Goal: Entertainment & Leisure: Consume media (video, audio)

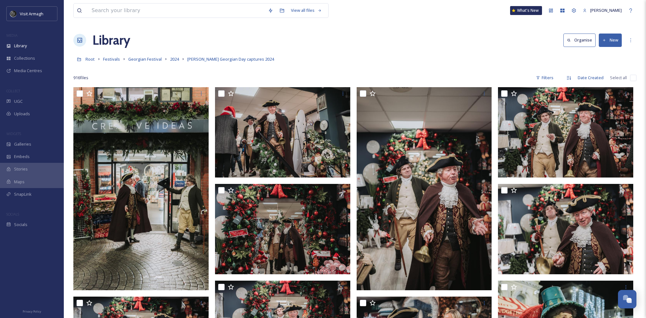
scroll to position [25451, 0]
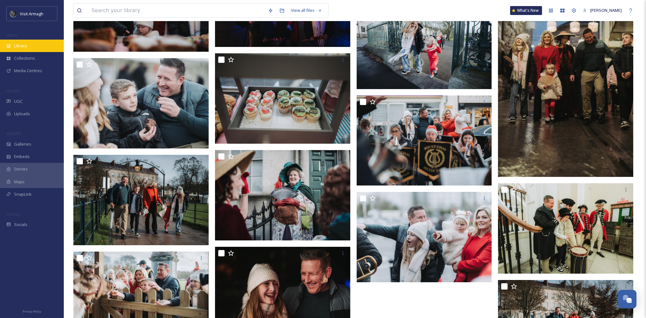
drag, startPoint x: 0, startPoint y: 0, endPoint x: 33, endPoint y: 47, distance: 57.9
click at [33, 47] on div "Library" at bounding box center [32, 46] width 64 height 12
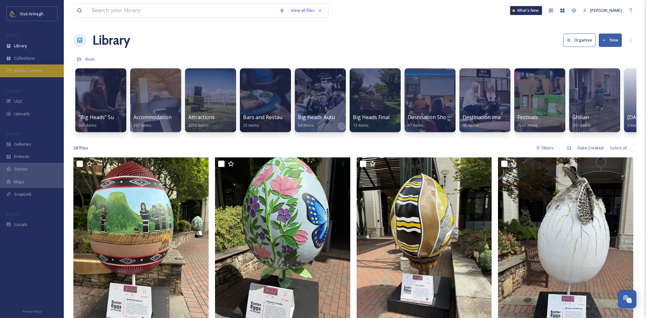
click at [36, 73] on span "Media Centres" at bounding box center [28, 71] width 28 height 6
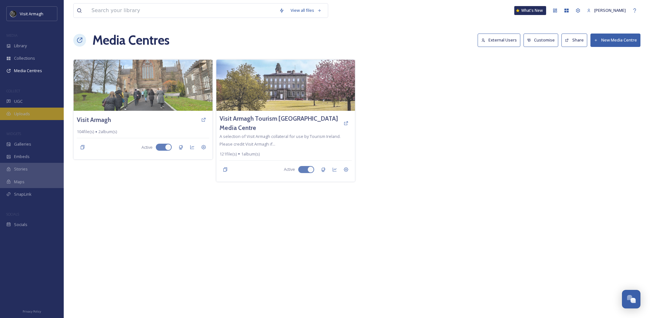
click at [35, 114] on div "Uploads" at bounding box center [32, 113] width 64 height 12
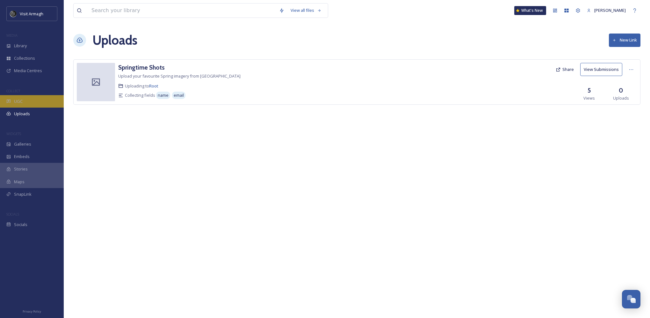
click at [34, 104] on div "UGC" at bounding box center [32, 101] width 64 height 12
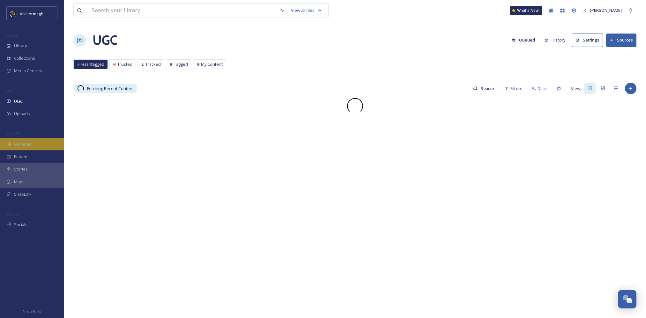
click at [36, 143] on div "Galleries" at bounding box center [32, 144] width 64 height 12
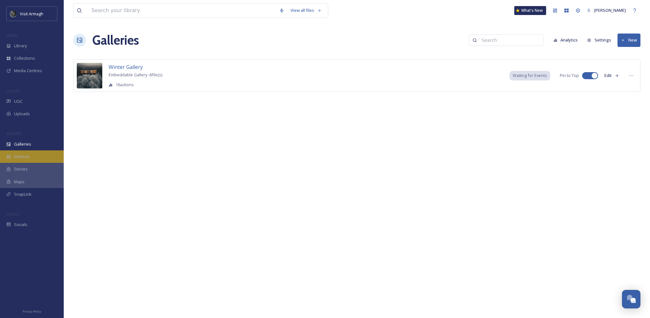
click at [33, 156] on div "Embeds" at bounding box center [32, 156] width 64 height 12
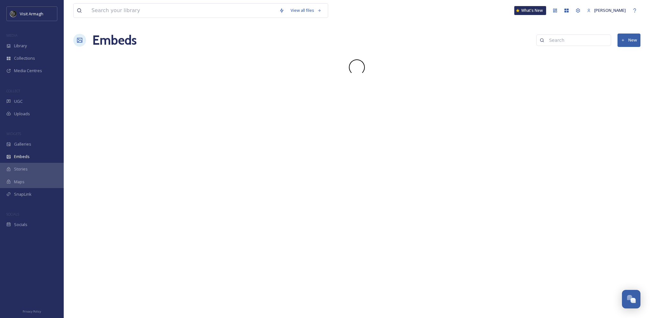
click at [35, 169] on div "Stories" at bounding box center [32, 169] width 64 height 12
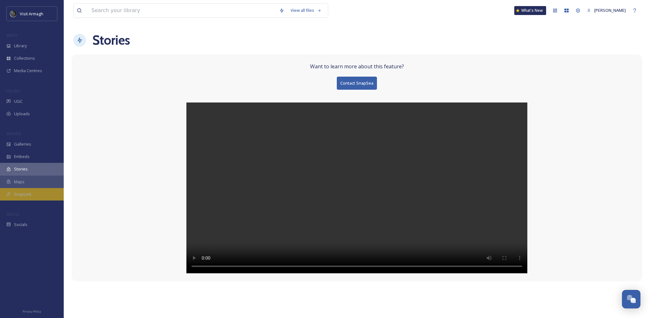
click at [33, 196] on div "SnapLink" at bounding box center [32, 194] width 64 height 12
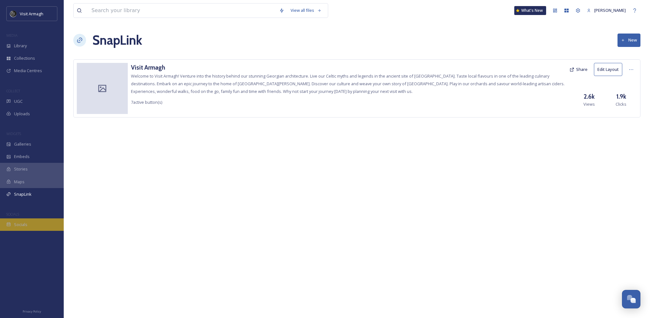
click at [33, 226] on div "Socials" at bounding box center [32, 224] width 64 height 12
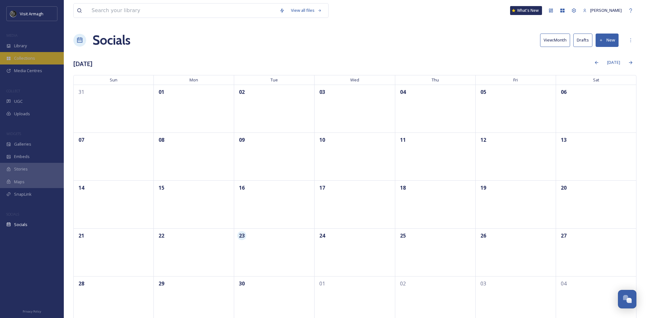
click at [28, 56] on span "Collections" at bounding box center [24, 58] width 21 height 6
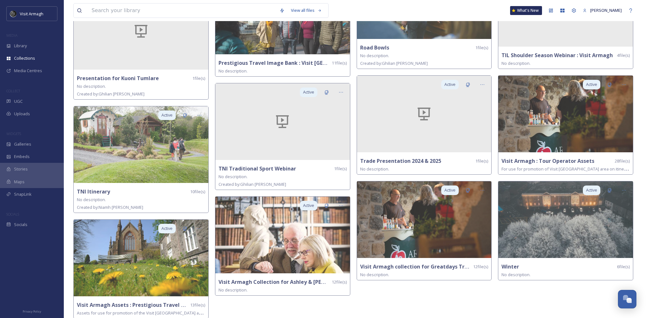
scroll to position [741, 0]
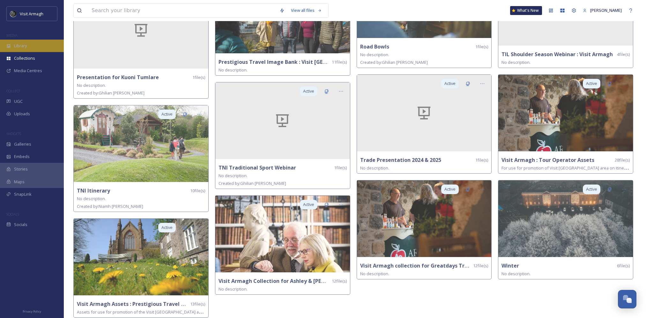
click at [36, 44] on div "Library" at bounding box center [32, 46] width 64 height 12
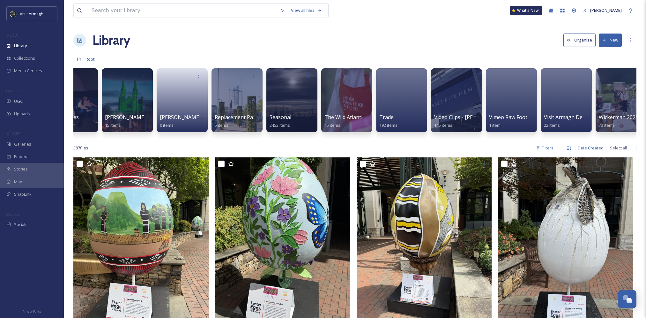
scroll to position [0, 753]
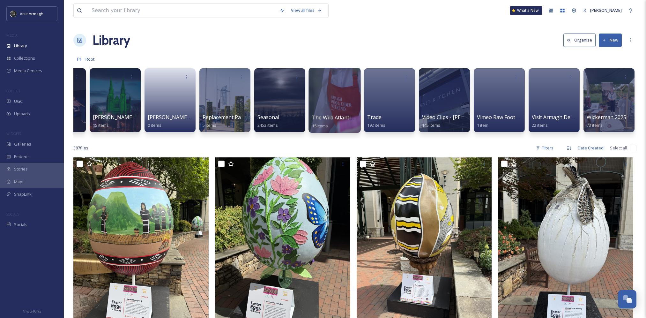
click at [333, 95] on div at bounding box center [334, 100] width 52 height 65
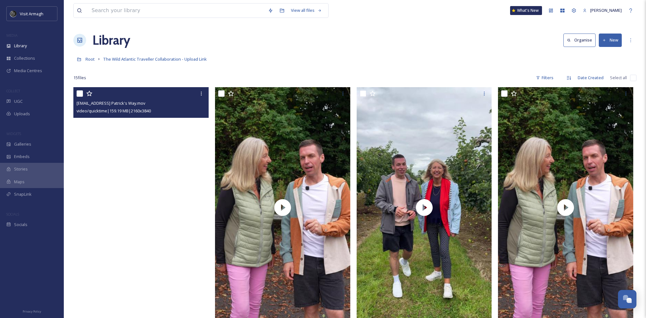
click at [162, 250] on video "thewildatlantictraveller@outlook.com-St Patrick's Way.mov" at bounding box center [140, 207] width 135 height 240
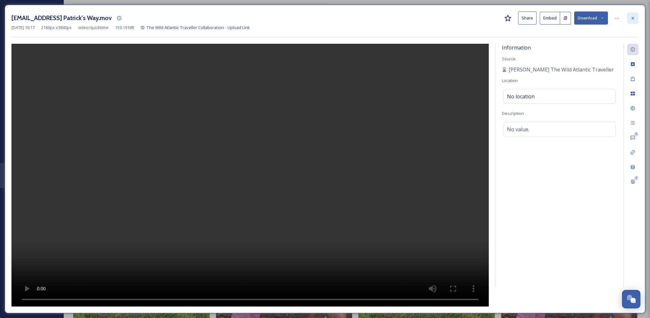
click at [631, 21] on div at bounding box center [632, 17] width 11 height 11
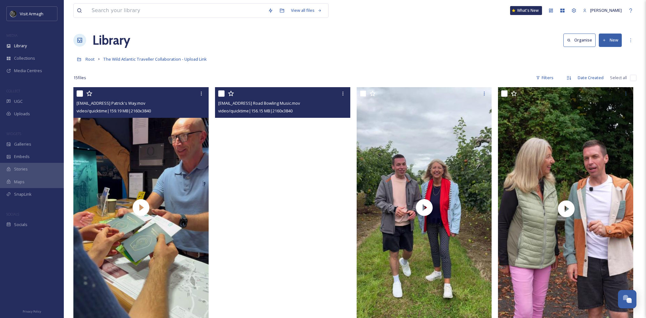
click at [323, 151] on video "thewildatlantictraveller@outlook.com-Armagh Road Bowling Music.mov" at bounding box center [282, 207] width 135 height 240
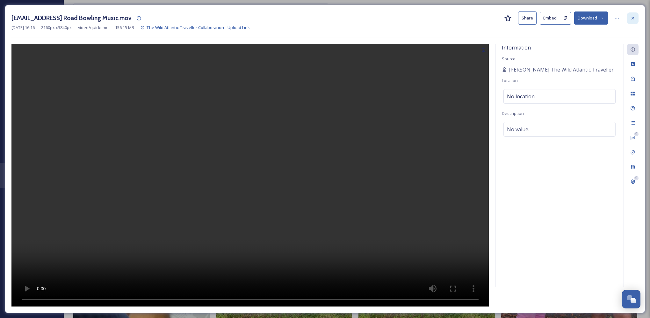
click at [632, 20] on icon at bounding box center [633, 18] width 5 height 5
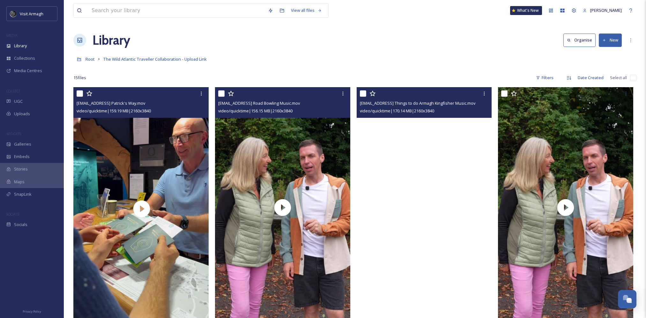
click at [433, 205] on video "thewildatlantictraveller@outlook.com-Top Things to do Armagh Kingfisher Music.m…" at bounding box center [423, 207] width 135 height 240
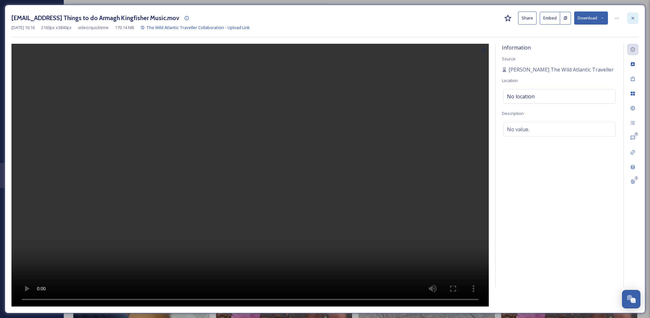
click at [636, 18] on div at bounding box center [632, 17] width 11 height 11
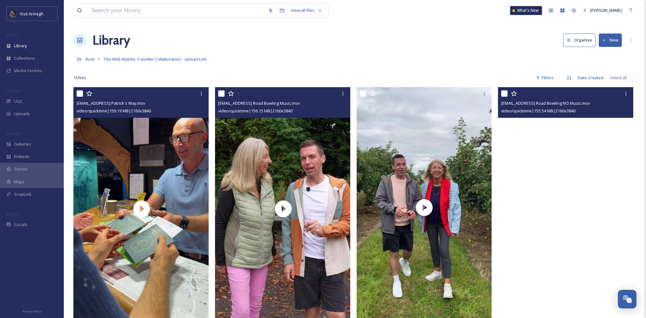
click at [566, 192] on video "thewildatlantictraveller@outlook.com-Armagh Road Bowling NO Music.mov" at bounding box center [565, 207] width 135 height 240
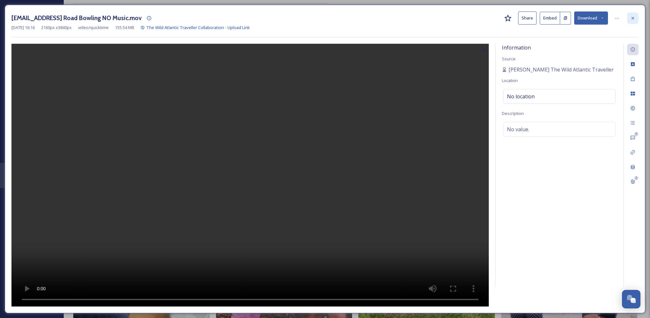
click at [633, 18] on icon at bounding box center [633, 18] width 3 height 3
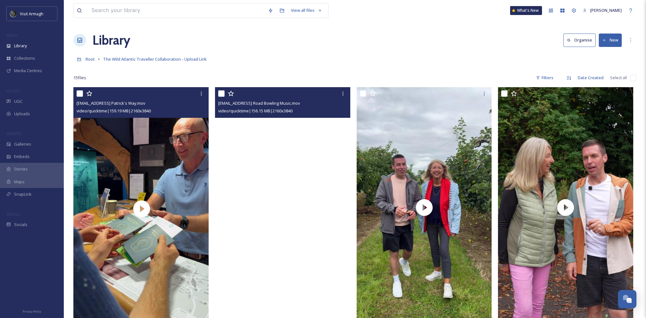
click at [280, 215] on video "thewildatlantictraveller@outlook.com-Armagh Road Bowling Music.mov" at bounding box center [282, 207] width 135 height 240
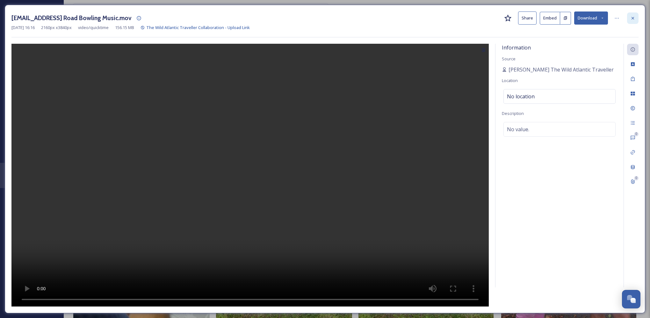
click at [634, 20] on icon at bounding box center [633, 18] width 5 height 5
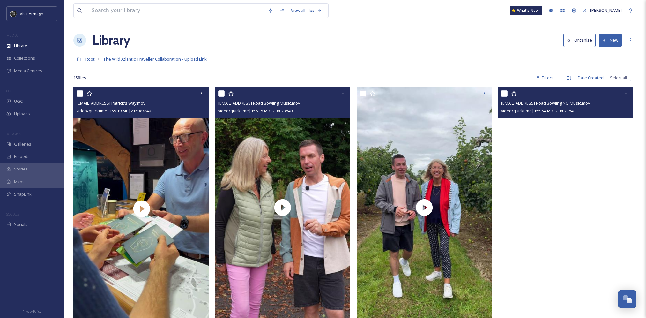
click at [571, 206] on video "thewildatlantictraveller@outlook.com-Armagh Road Bowling NO Music.mov" at bounding box center [565, 207] width 135 height 240
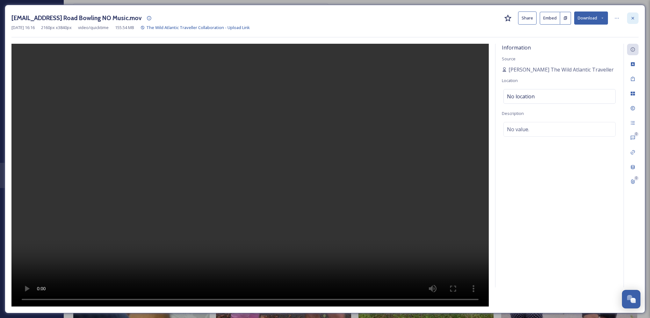
click at [632, 19] on icon at bounding box center [633, 18] width 3 height 3
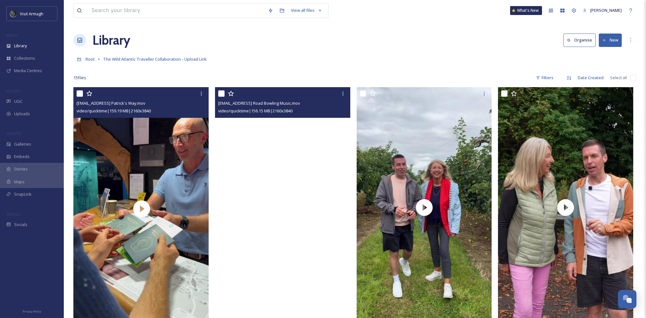
click at [285, 217] on video "thewildatlantictraveller@outlook.com-Armagh Road Bowling Music.mov" at bounding box center [282, 207] width 135 height 240
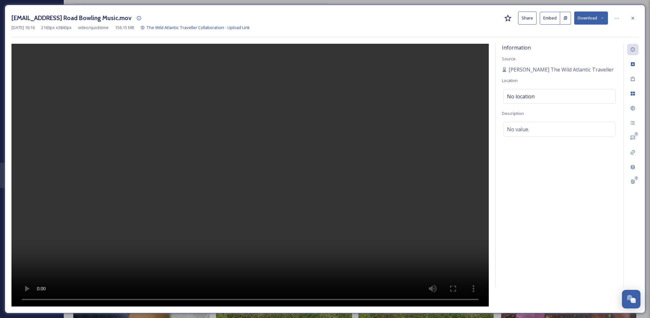
click at [639, 13] on div "[EMAIL_ADDRESS] Road Bowling Music.mov Share Embed Download" at bounding box center [324, 17] width 627 height 13
click at [633, 18] on icon at bounding box center [633, 18] width 3 height 3
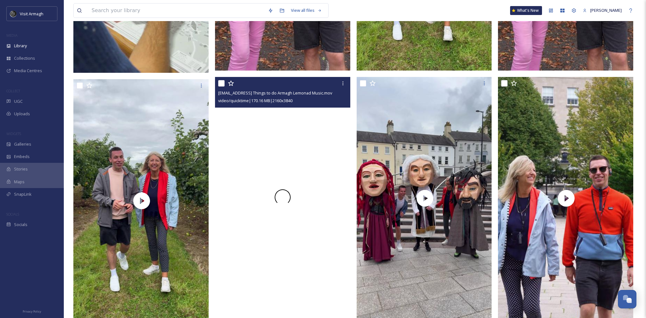
scroll to position [287, 0]
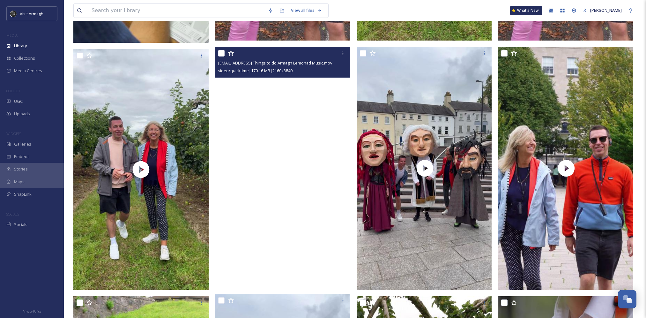
click at [269, 193] on video "thewildatlantictraveller@outlook.com-Top Things to do Armagh Lemonad Music.mov" at bounding box center [282, 167] width 135 height 240
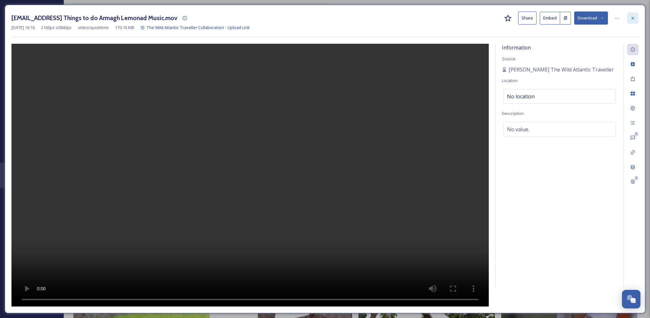
click at [633, 15] on div at bounding box center [632, 17] width 11 height 11
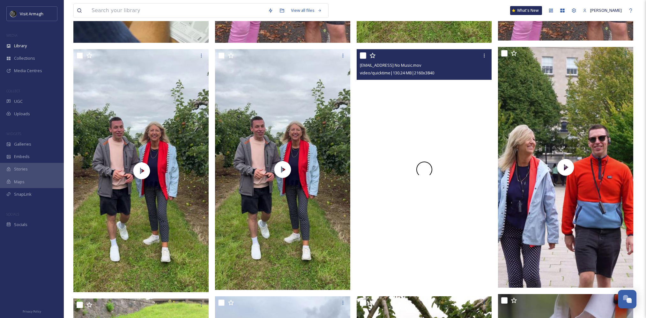
click at [419, 220] on div at bounding box center [423, 169] width 135 height 240
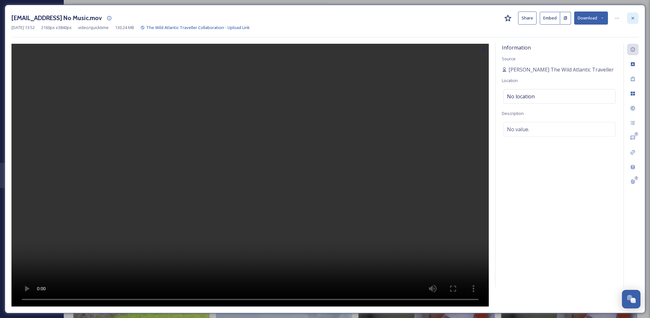
click at [637, 19] on div at bounding box center [632, 17] width 11 height 11
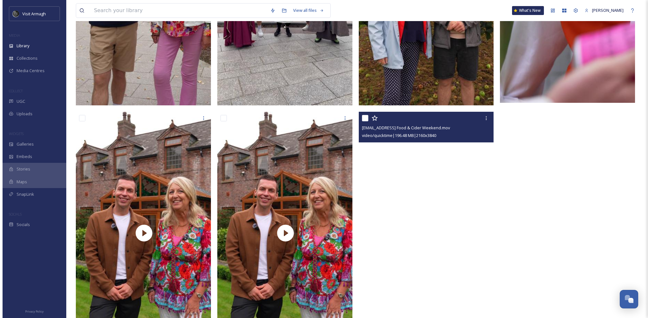
scroll to position [765, 0]
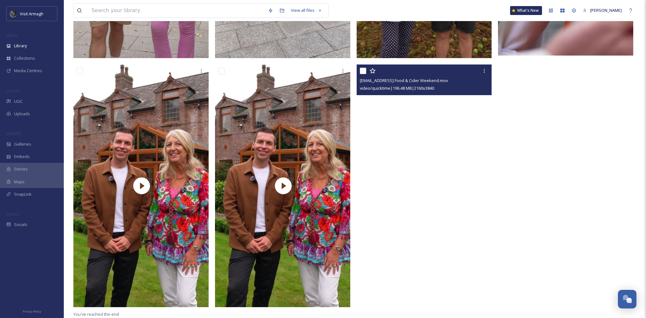
click at [427, 201] on video "thewildatlantictraveller@outlook.com-Armagh Food & Cider Weekend.mov" at bounding box center [423, 184] width 135 height 240
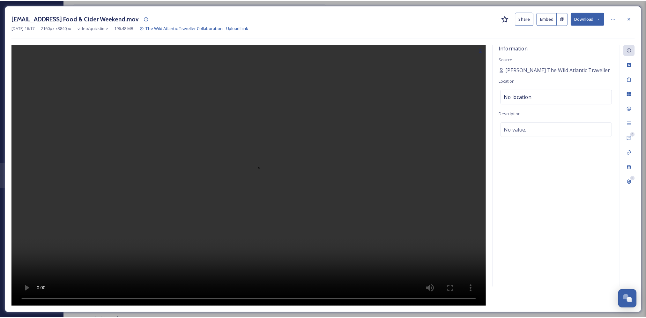
scroll to position [770, 0]
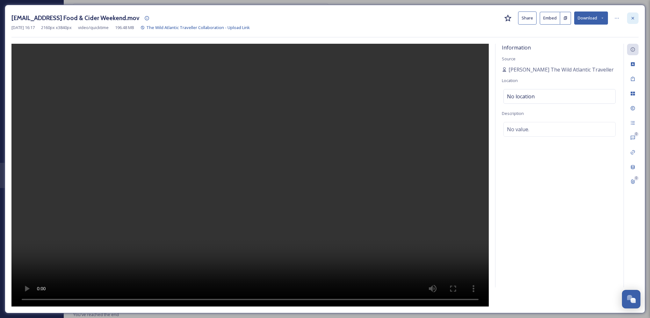
click at [633, 19] on icon at bounding box center [633, 18] width 5 height 5
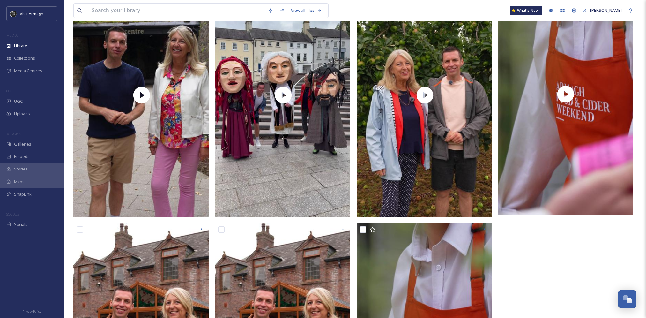
scroll to position [608, 0]
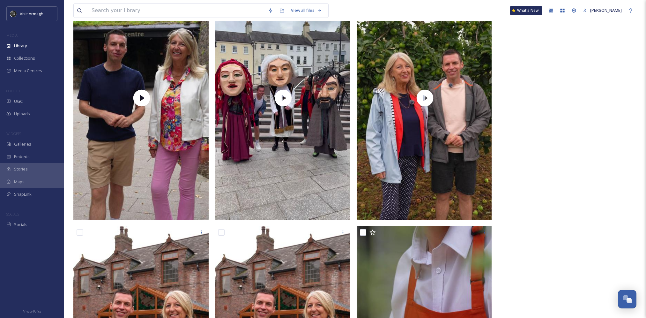
click at [577, 130] on video "thewildatlantictraveller@outlook.com-Armagh Food & Cider Weekend.mov" at bounding box center [565, 97] width 135 height 240
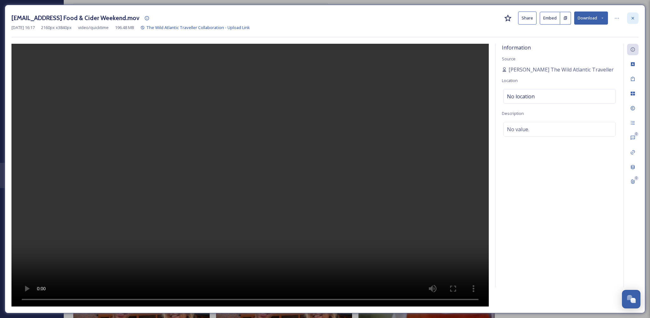
click at [634, 20] on icon at bounding box center [633, 18] width 5 height 5
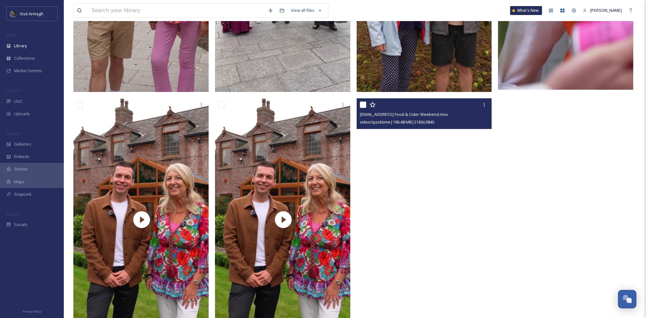
scroll to position [770, 0]
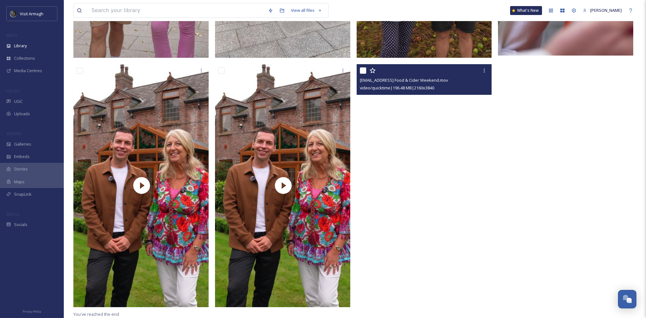
click at [433, 205] on video "thewildatlantictraveller@outlook.com-Armagh Food & Cider Weekend.mov" at bounding box center [423, 184] width 135 height 240
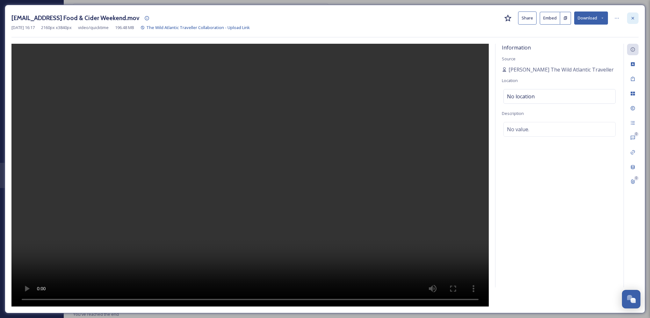
click at [631, 18] on icon at bounding box center [633, 18] width 5 height 5
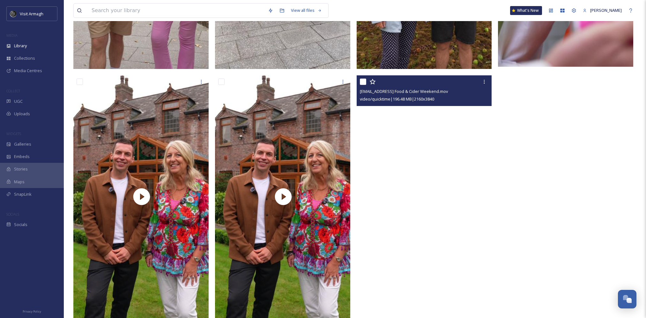
scroll to position [770, 0]
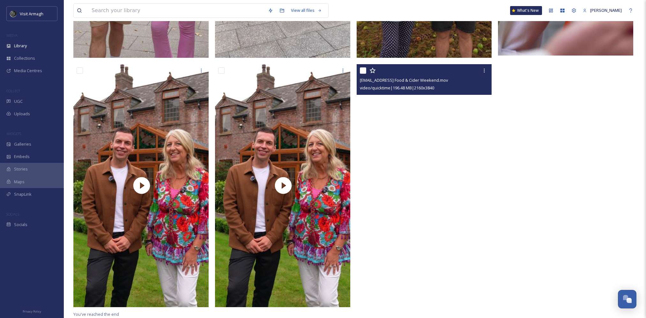
click at [442, 192] on video "thewildatlantictraveller@outlook.com-Armagh Food & Cider Weekend.mov" at bounding box center [423, 184] width 135 height 240
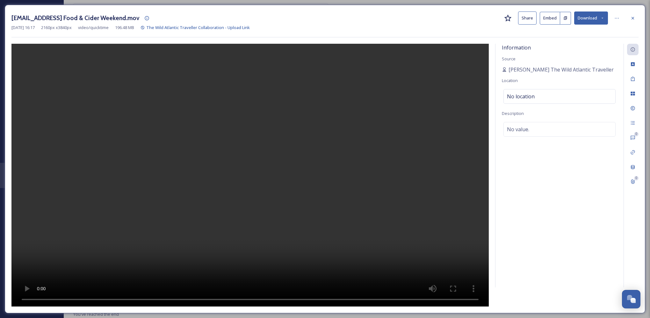
click at [218, 238] on video at bounding box center [250, 175] width 478 height 262
click at [629, 18] on div at bounding box center [632, 17] width 11 height 11
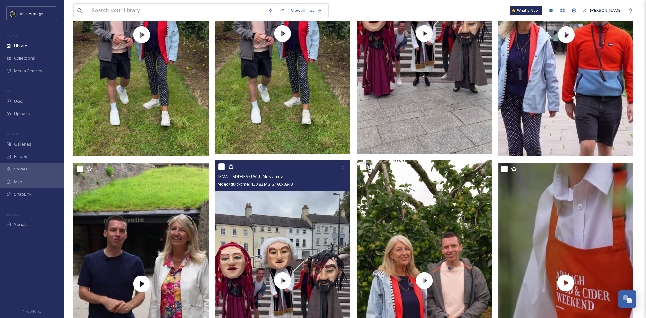
scroll to position [449, 0]
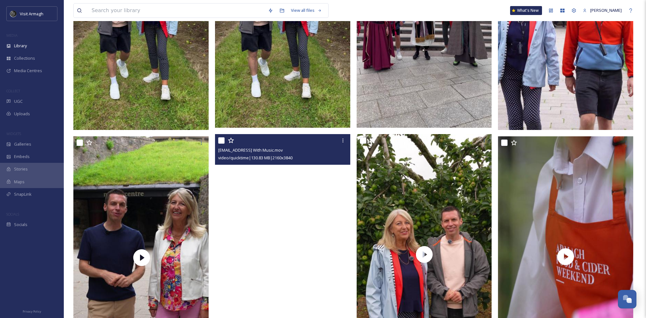
click at [289, 243] on video "thewildatlantictraveller@outlook.com-Intro With Music.mov" at bounding box center [282, 254] width 135 height 240
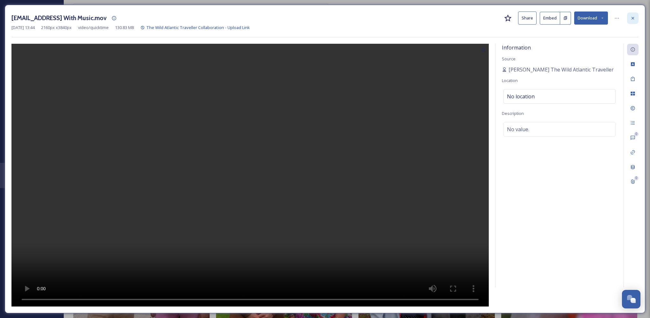
click at [630, 22] on div at bounding box center [632, 17] width 11 height 11
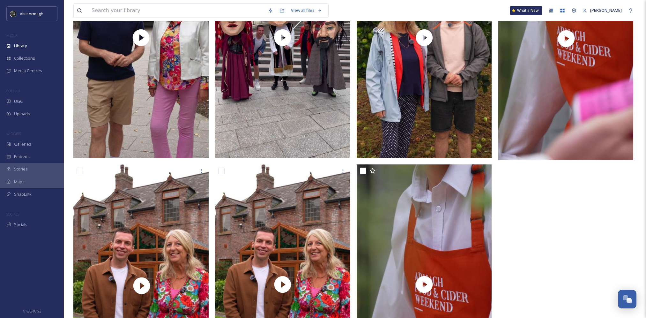
scroll to position [704, 0]
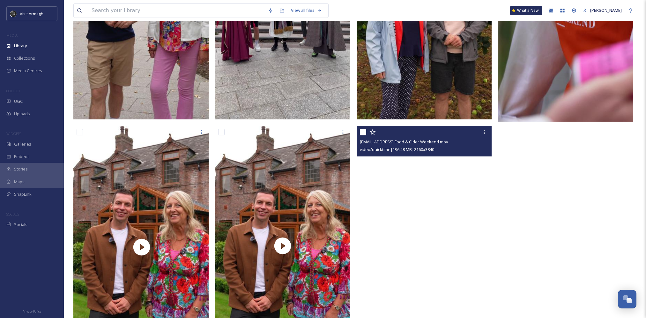
click at [426, 192] on video "thewildatlantictraveller@outlook.com-Armagh Food & Cider Weekend.mov" at bounding box center [423, 246] width 135 height 240
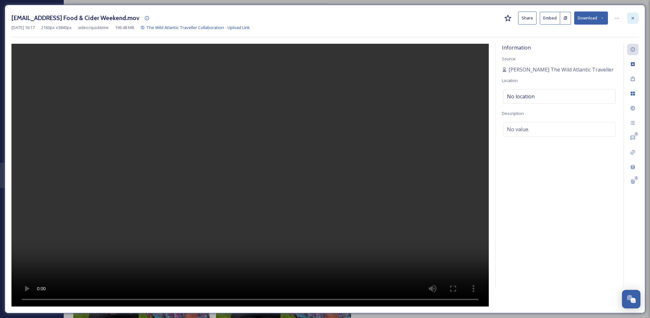
click at [632, 20] on icon at bounding box center [633, 18] width 5 height 5
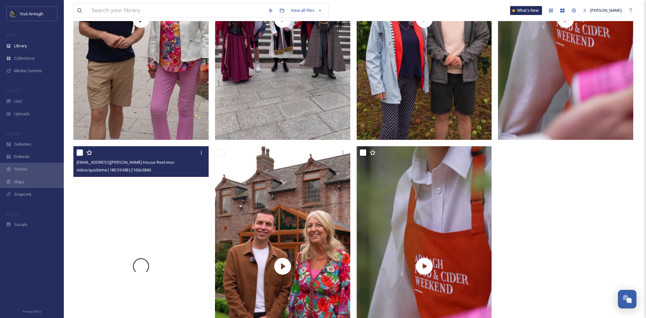
scroll to position [672, 0]
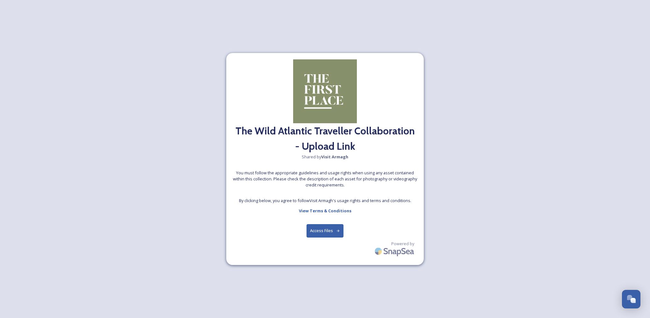
click at [327, 227] on button "Access Files" at bounding box center [325, 230] width 37 height 13
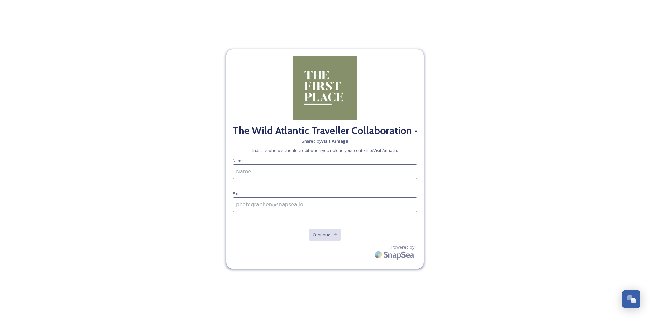
click at [508, 166] on div "The Wild Atlantic Traveller Collaboration - Upload Link Shared by Visit Armagh …" at bounding box center [325, 159] width 650 height 318
